Goal: Task Accomplishment & Management: Complete application form

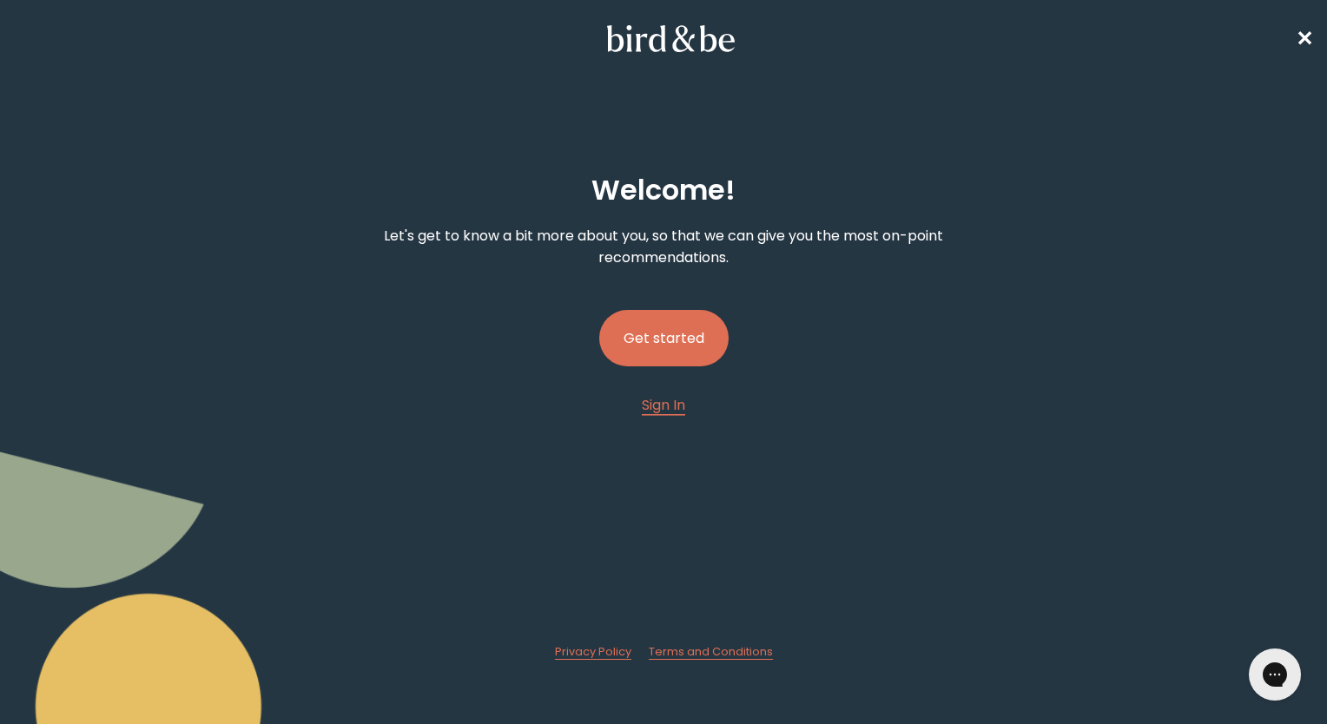
click at [676, 340] on button "Get started" at bounding box center [663, 338] width 129 height 56
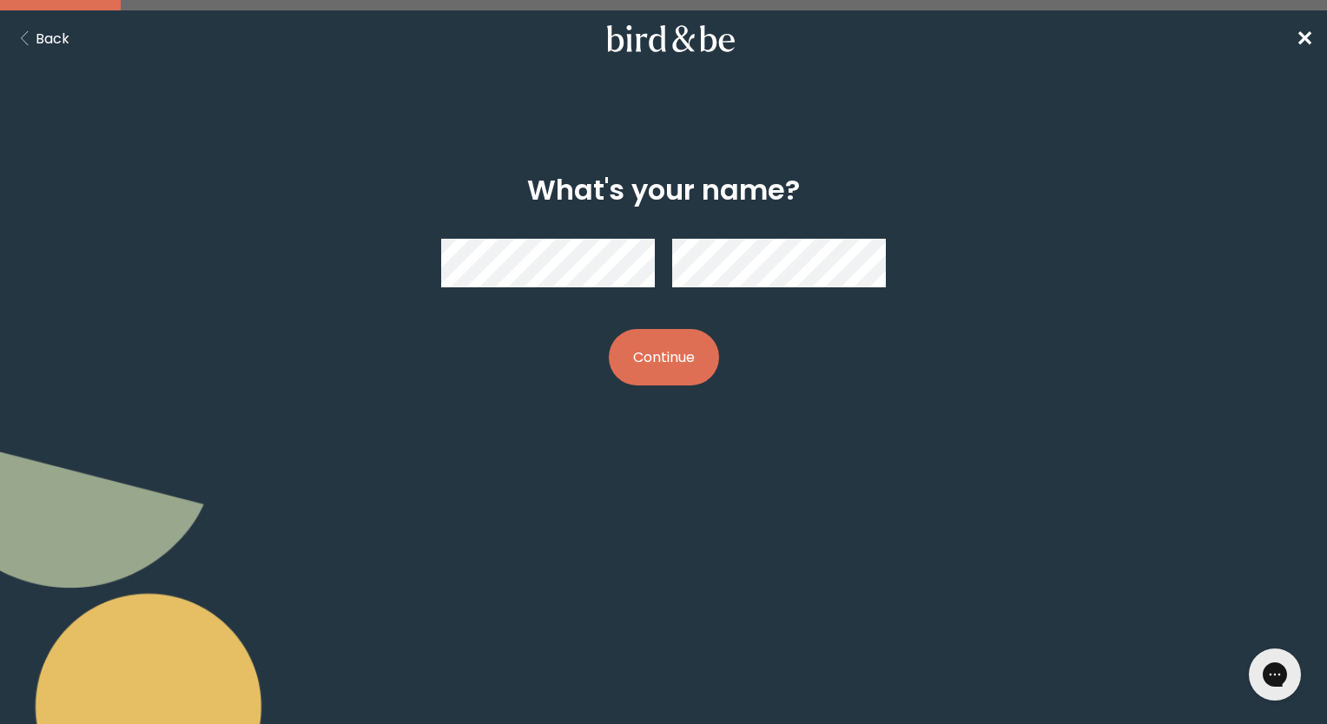
click at [670, 356] on button "Continue" at bounding box center [664, 357] width 110 height 56
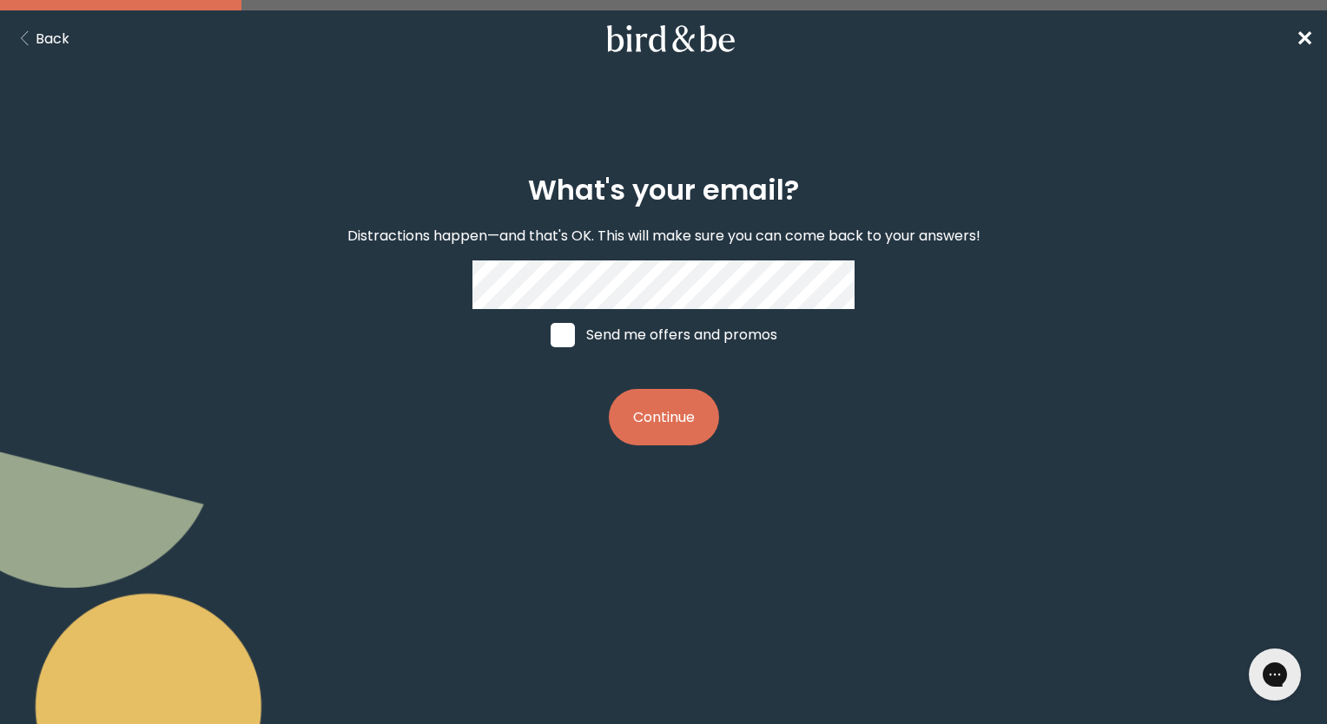
click at [688, 442] on button "Continue" at bounding box center [664, 417] width 110 height 56
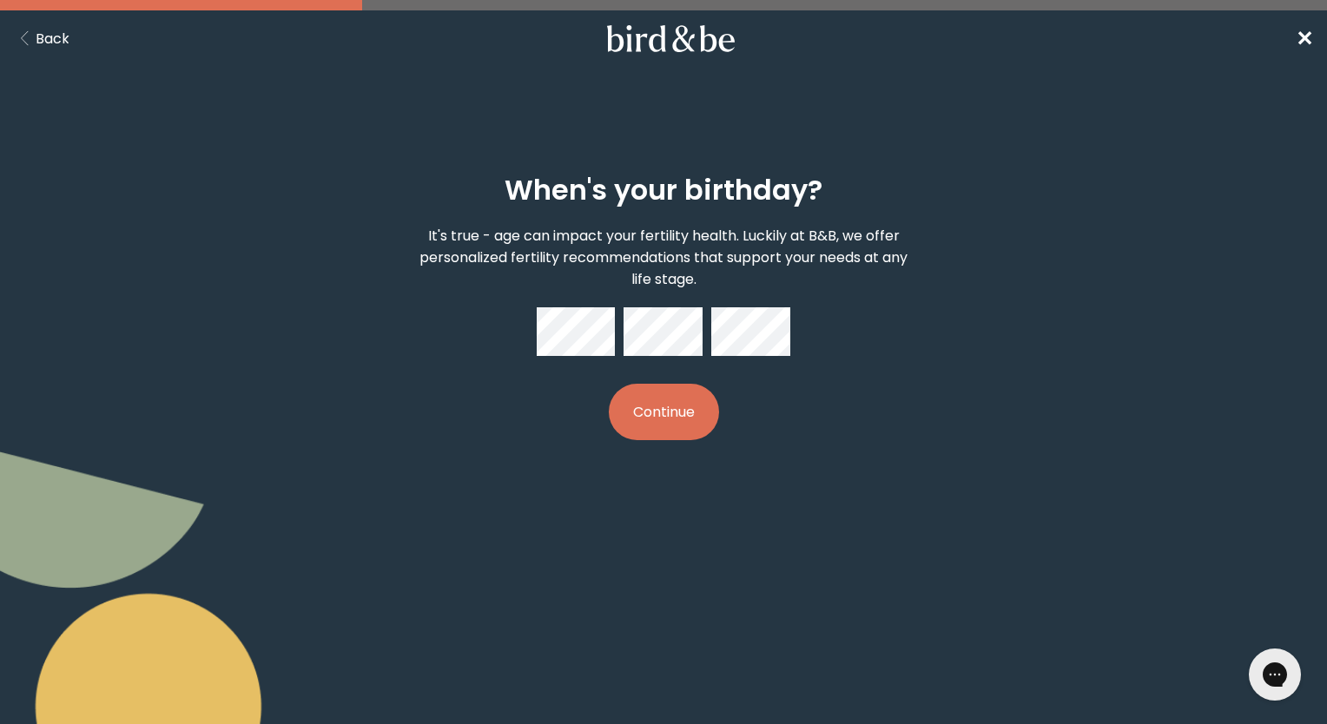
click at [669, 398] on button "Continue" at bounding box center [664, 412] width 110 height 56
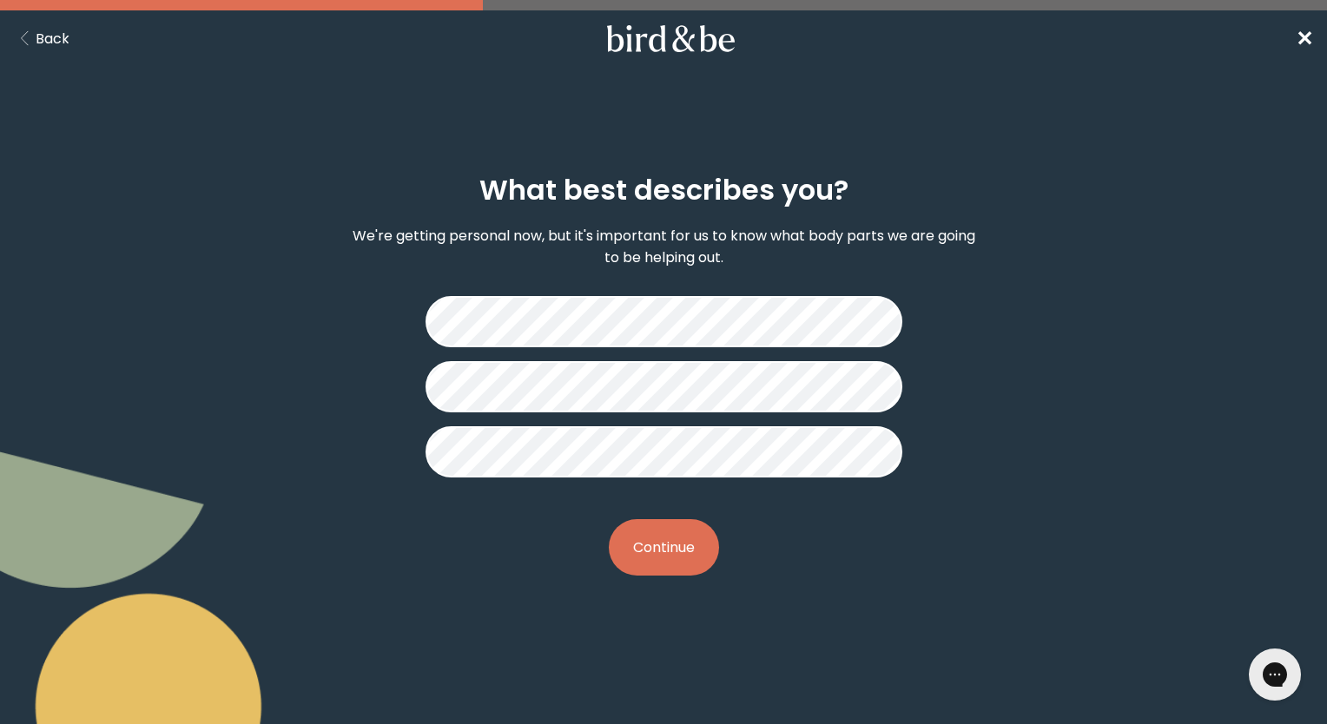
click at [665, 546] on button "Continue" at bounding box center [664, 547] width 110 height 56
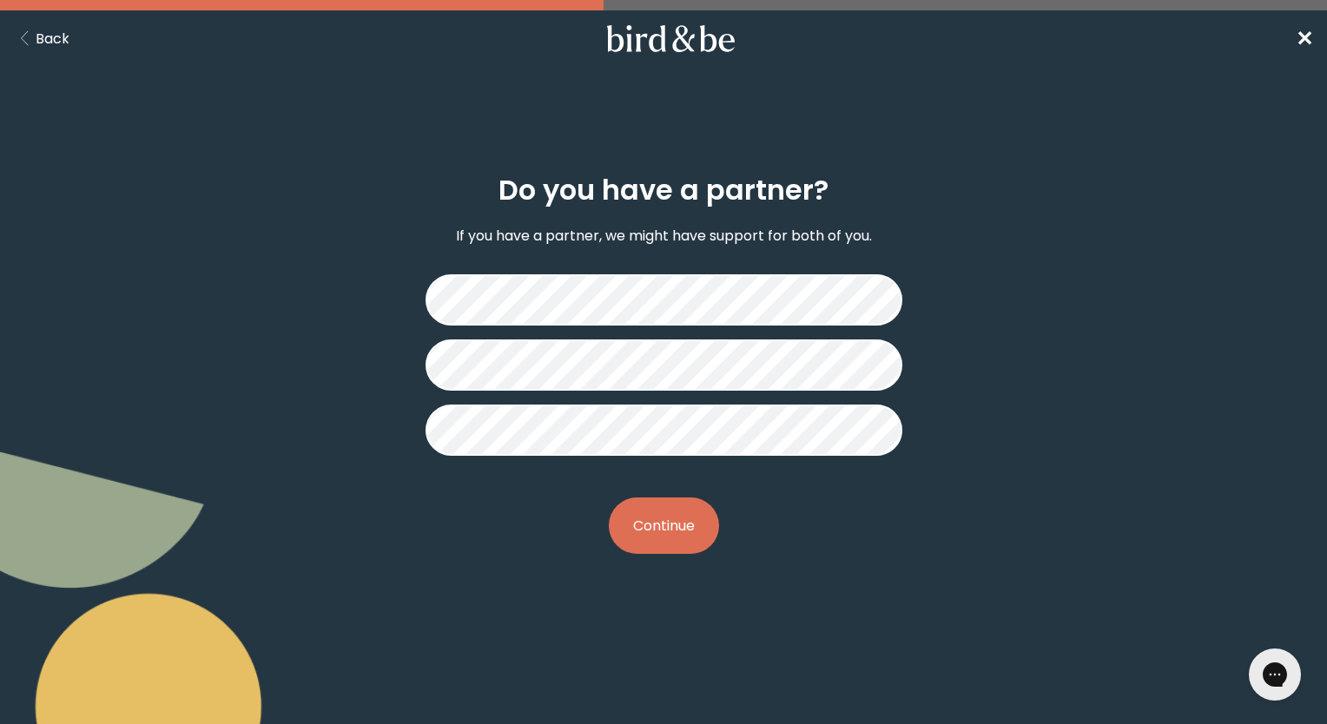
click at [670, 529] on button "Continue" at bounding box center [664, 526] width 110 height 56
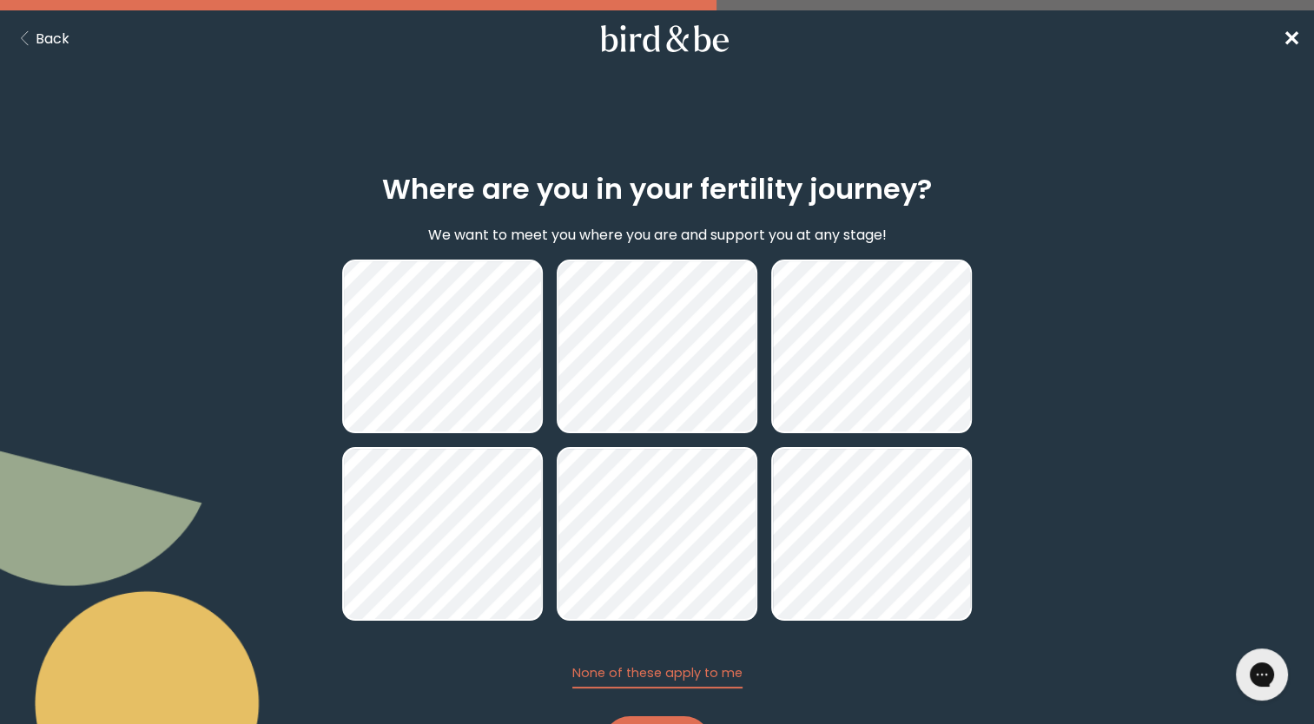
click at [1191, 378] on div "Where are you in your fertility journey? We want to meet you where you are and …" at bounding box center [657, 473] width 1314 height 683
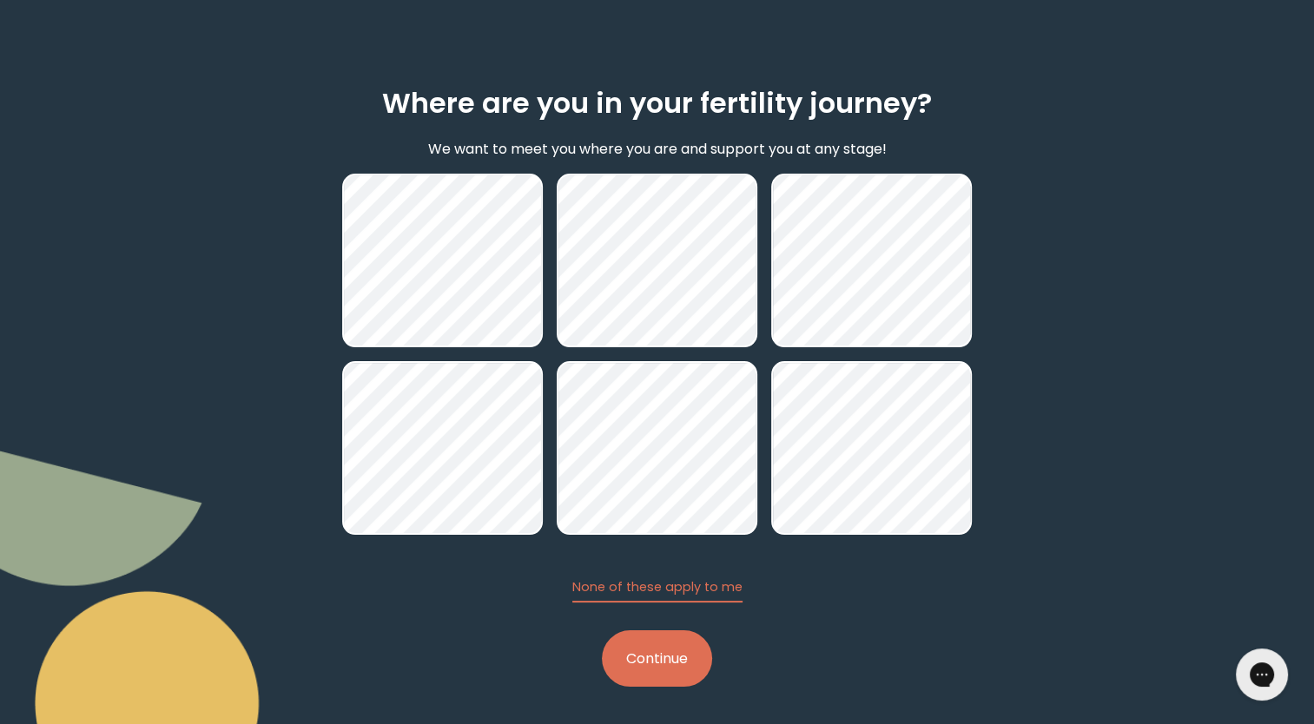
scroll to position [88, 0]
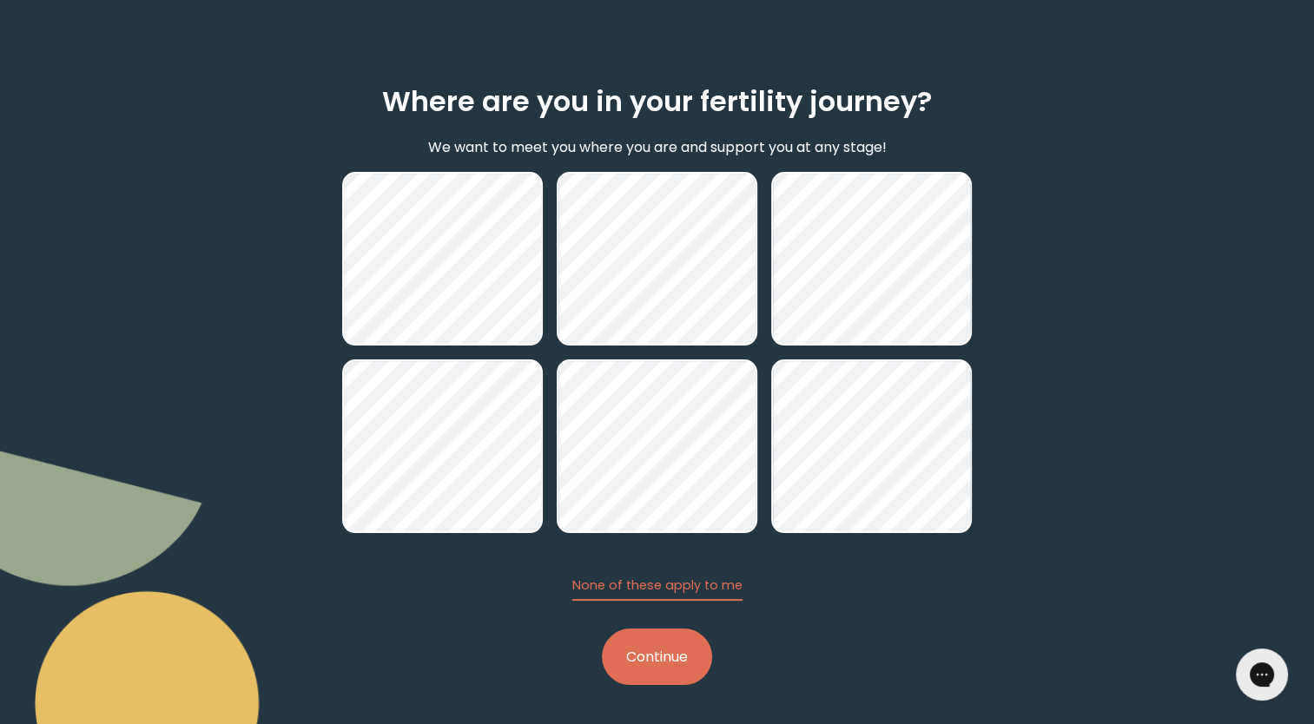
click at [662, 655] on button "Continue" at bounding box center [657, 657] width 110 height 56
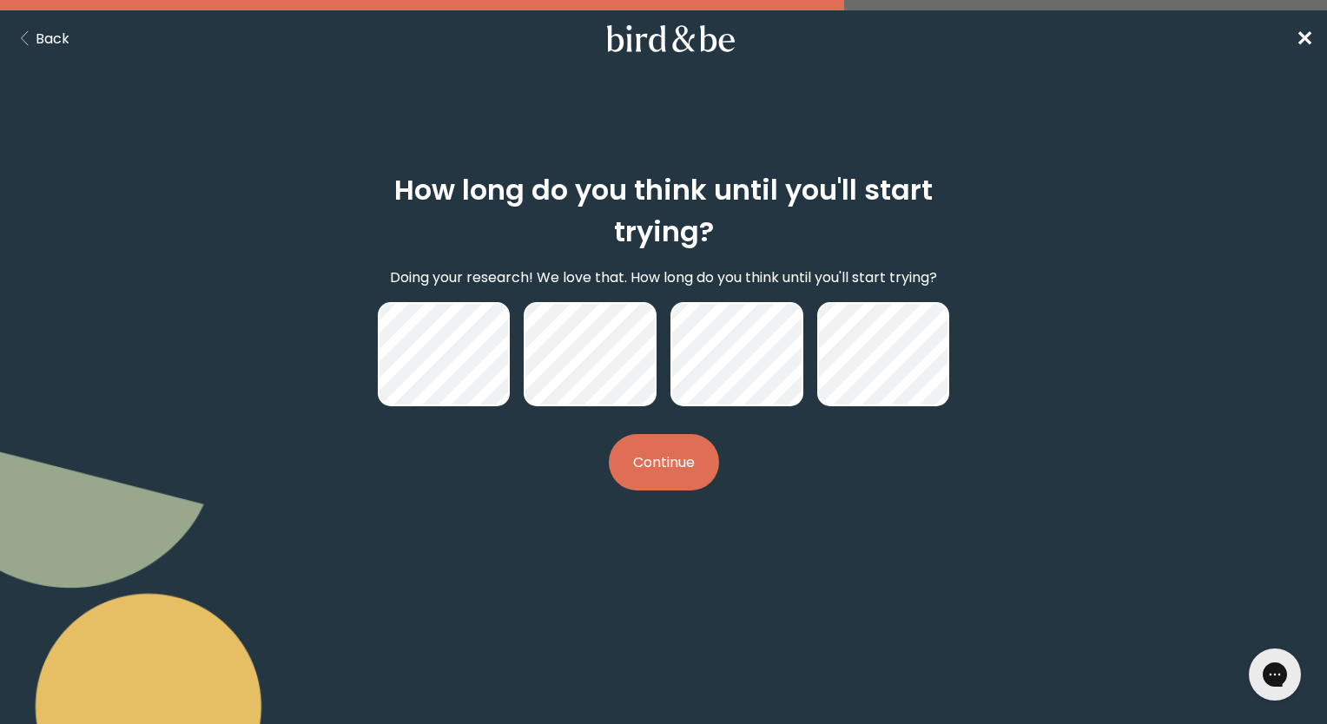
click at [668, 471] on button "Continue" at bounding box center [664, 462] width 110 height 56
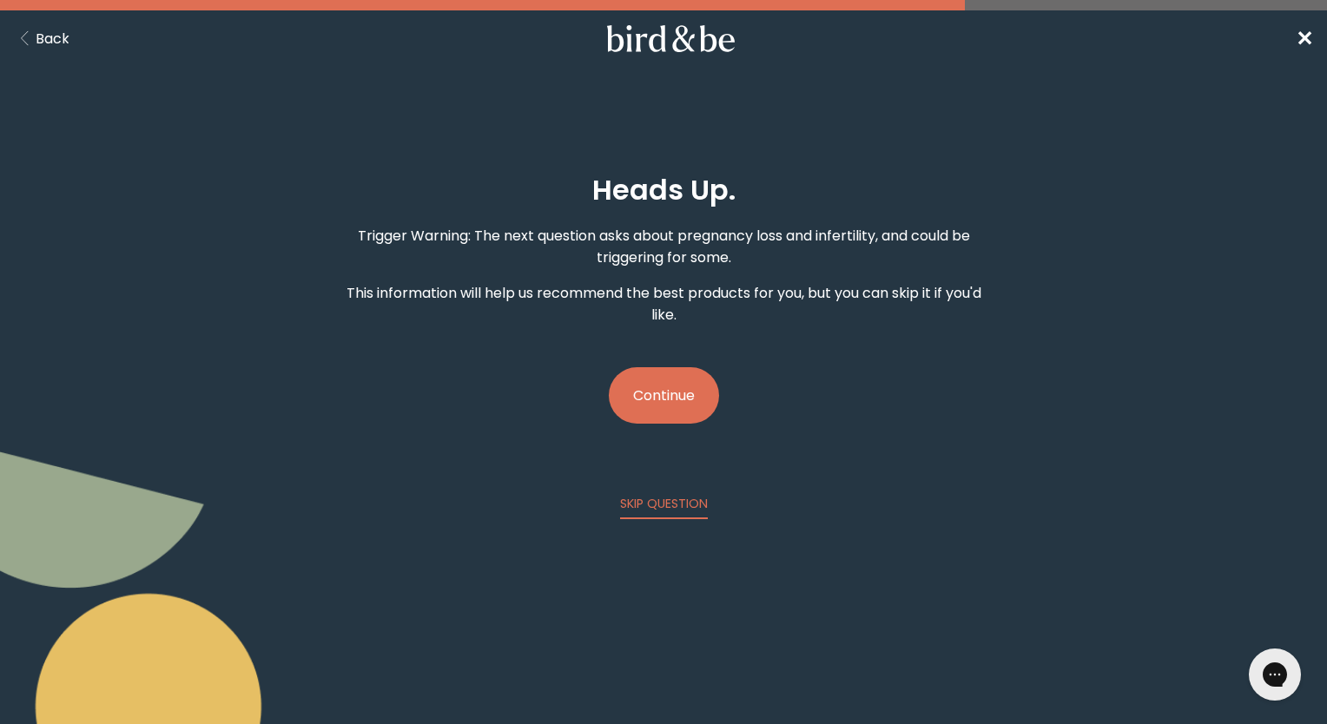
click at [663, 384] on button "Continue" at bounding box center [664, 395] width 110 height 56
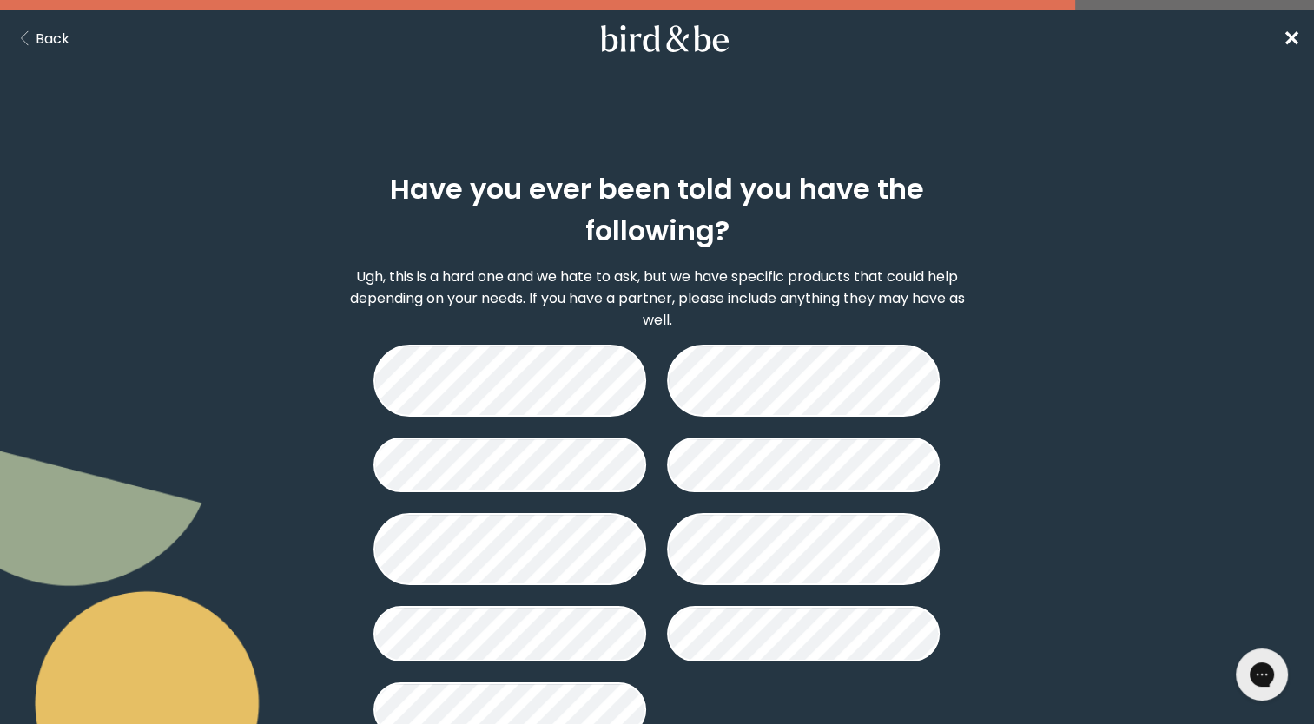
click at [1061, 366] on div "Have you ever been told you have the following? Ugh, this is a hard one and we …" at bounding box center [657, 497] width 1314 height 731
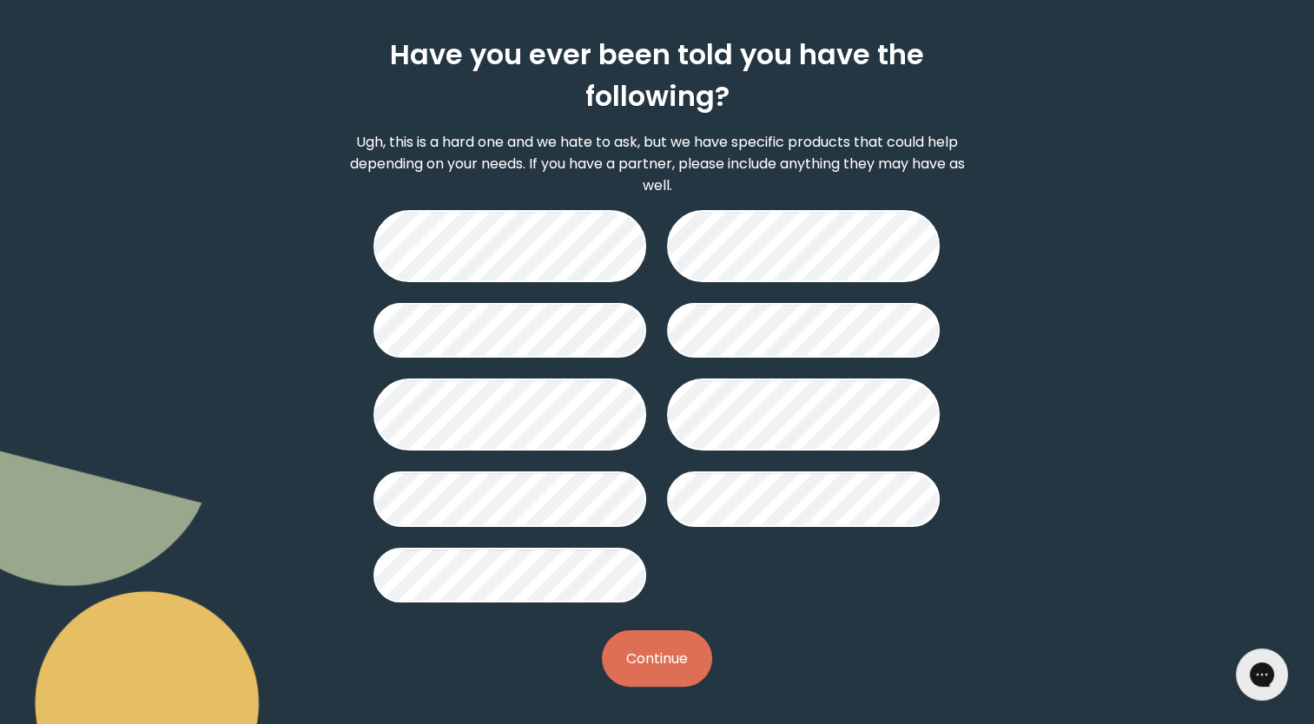
scroll to position [135, 0]
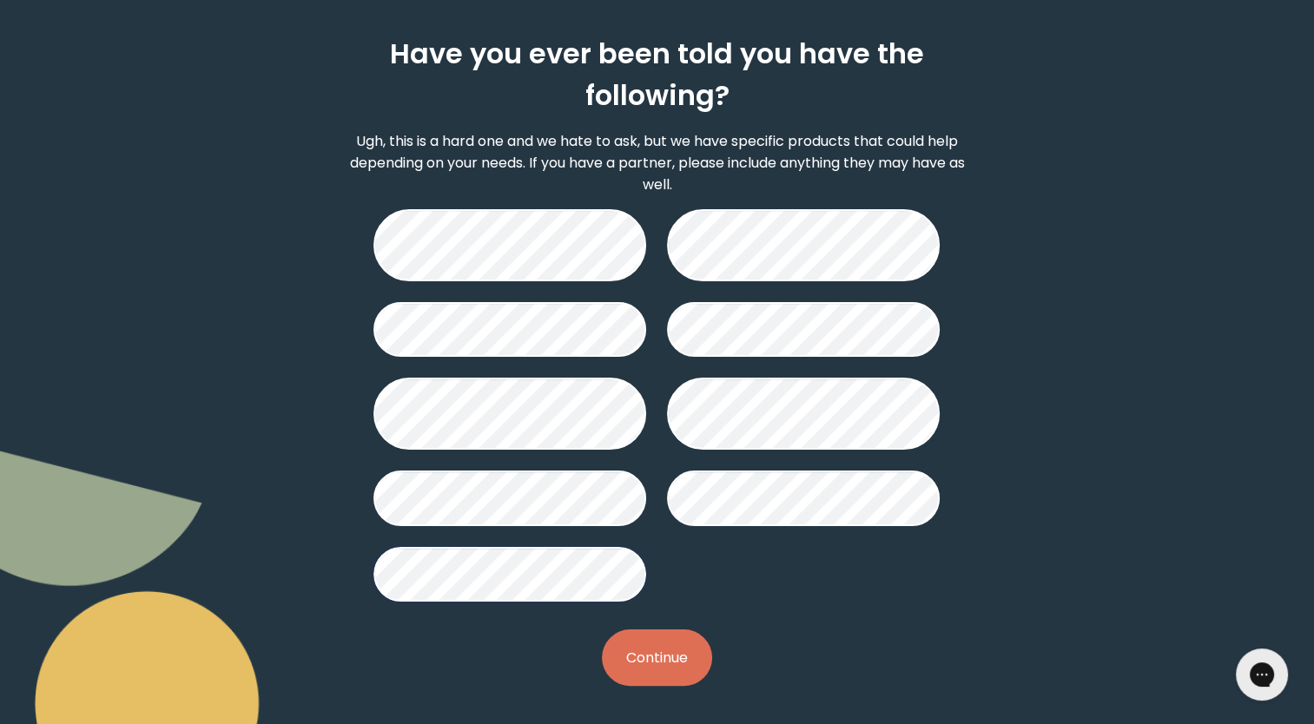
click at [680, 657] on button "Continue" at bounding box center [657, 658] width 110 height 56
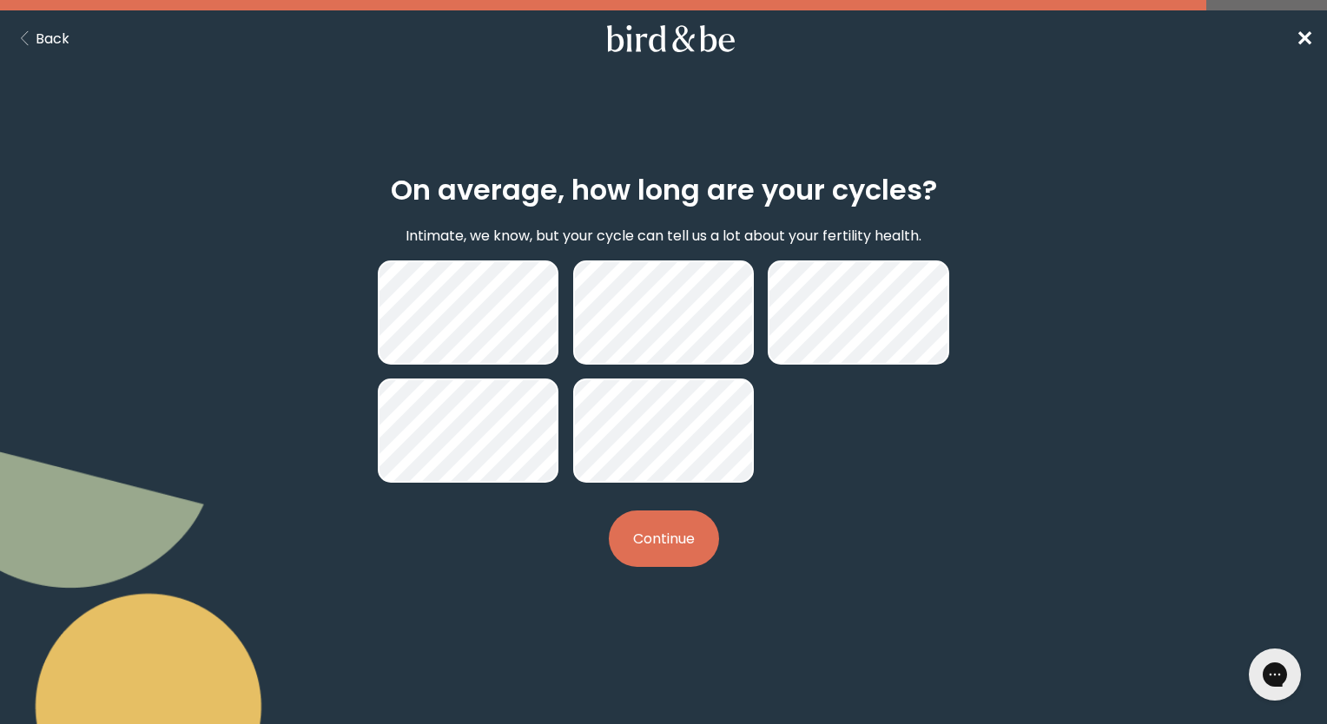
click at [668, 537] on button "Continue" at bounding box center [664, 539] width 110 height 56
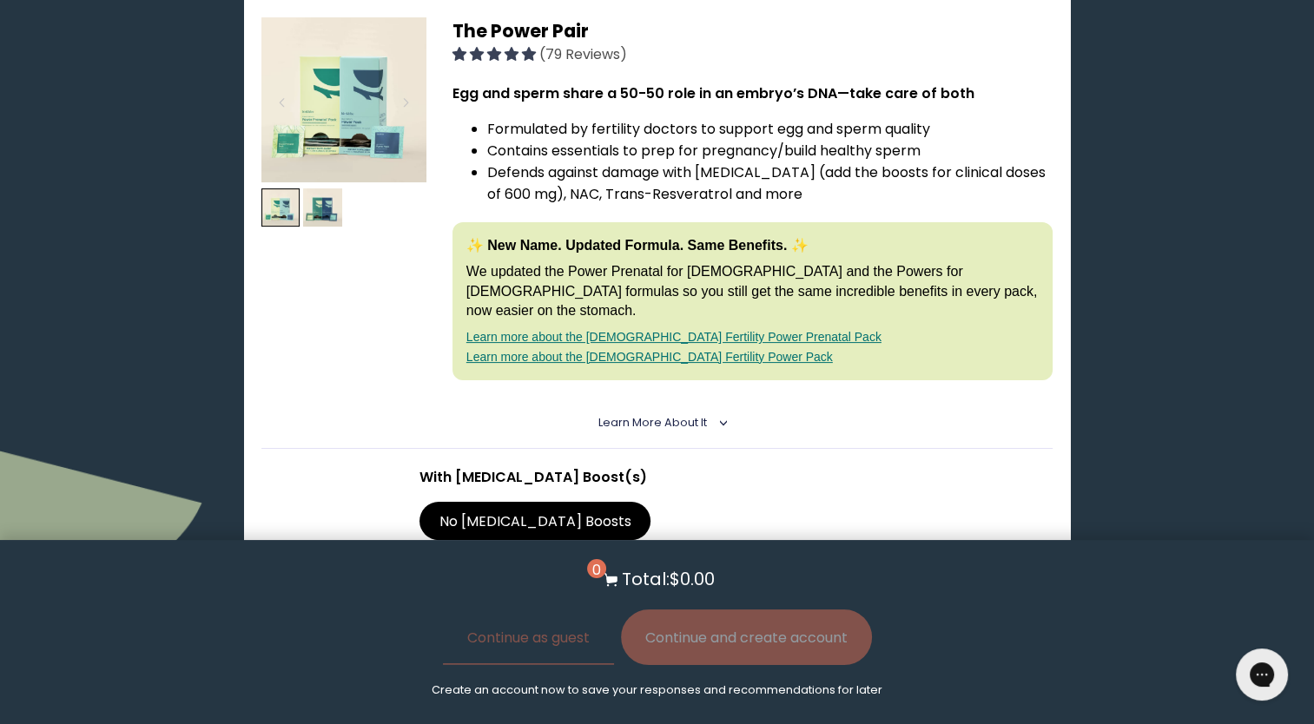
scroll to position [313, 0]
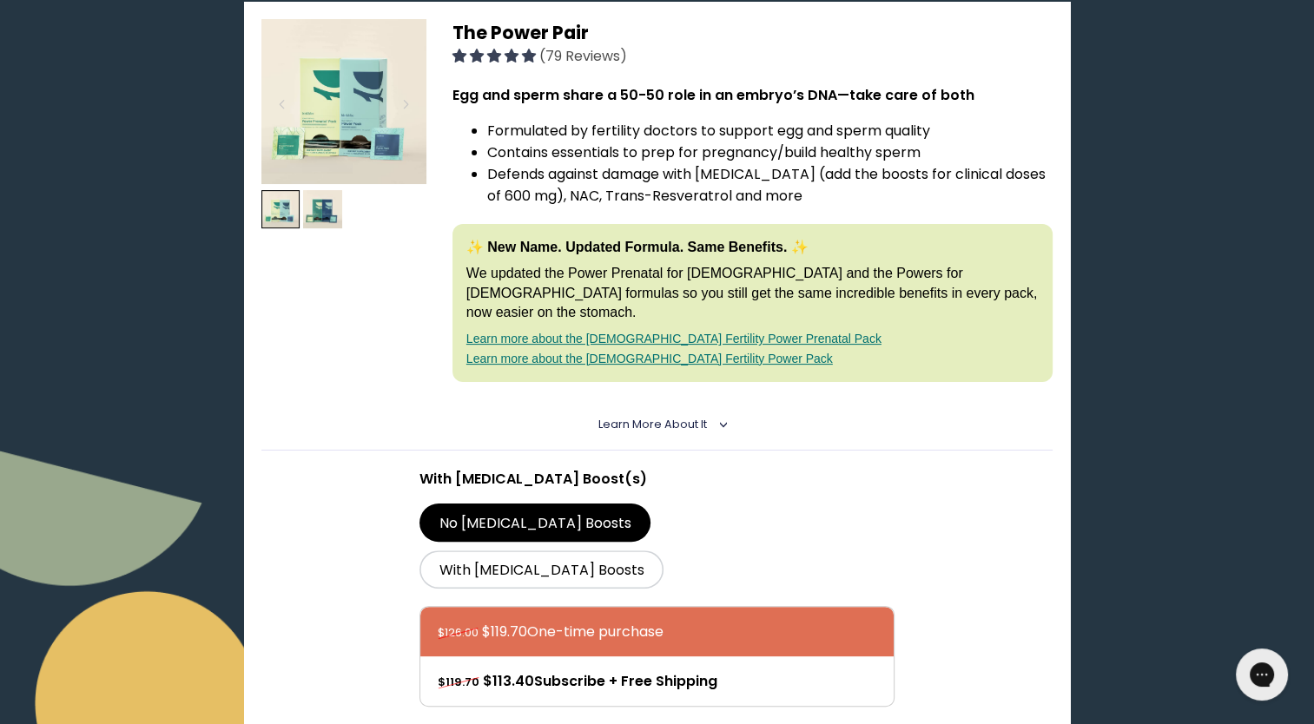
click at [761, 332] on link "Learn more about the [DEMOGRAPHIC_DATA] Fertility Power Prenatal Pack" at bounding box center [673, 339] width 415 height 14
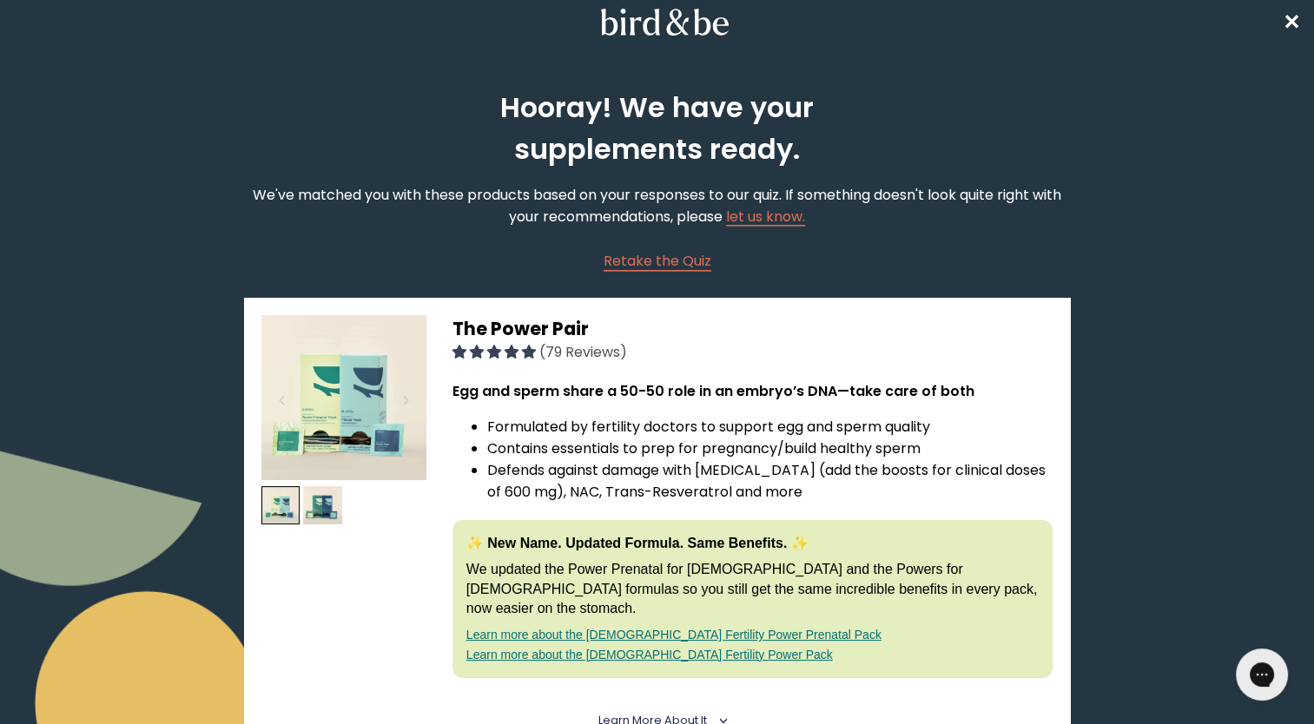
scroll to position [0, 0]
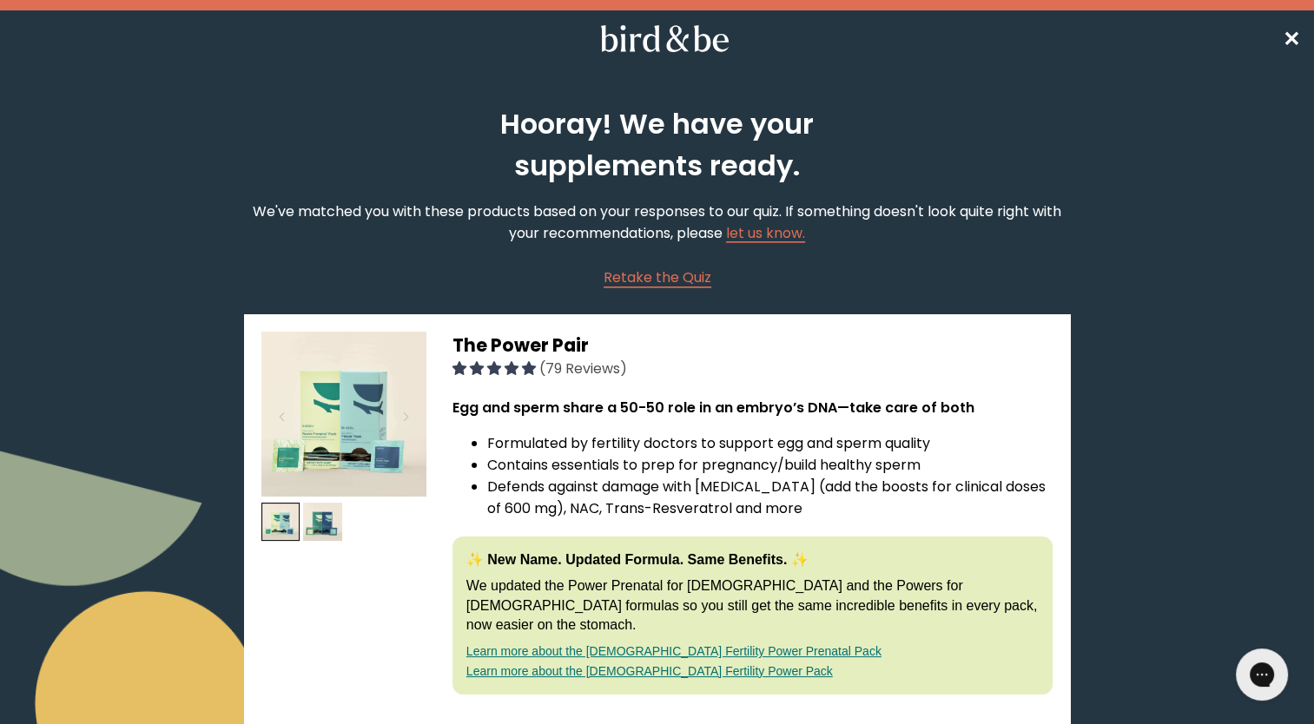
click at [1292, 43] on span "✕" at bounding box center [1291, 38] width 17 height 29
